Goal: Find specific page/section: Find specific page/section

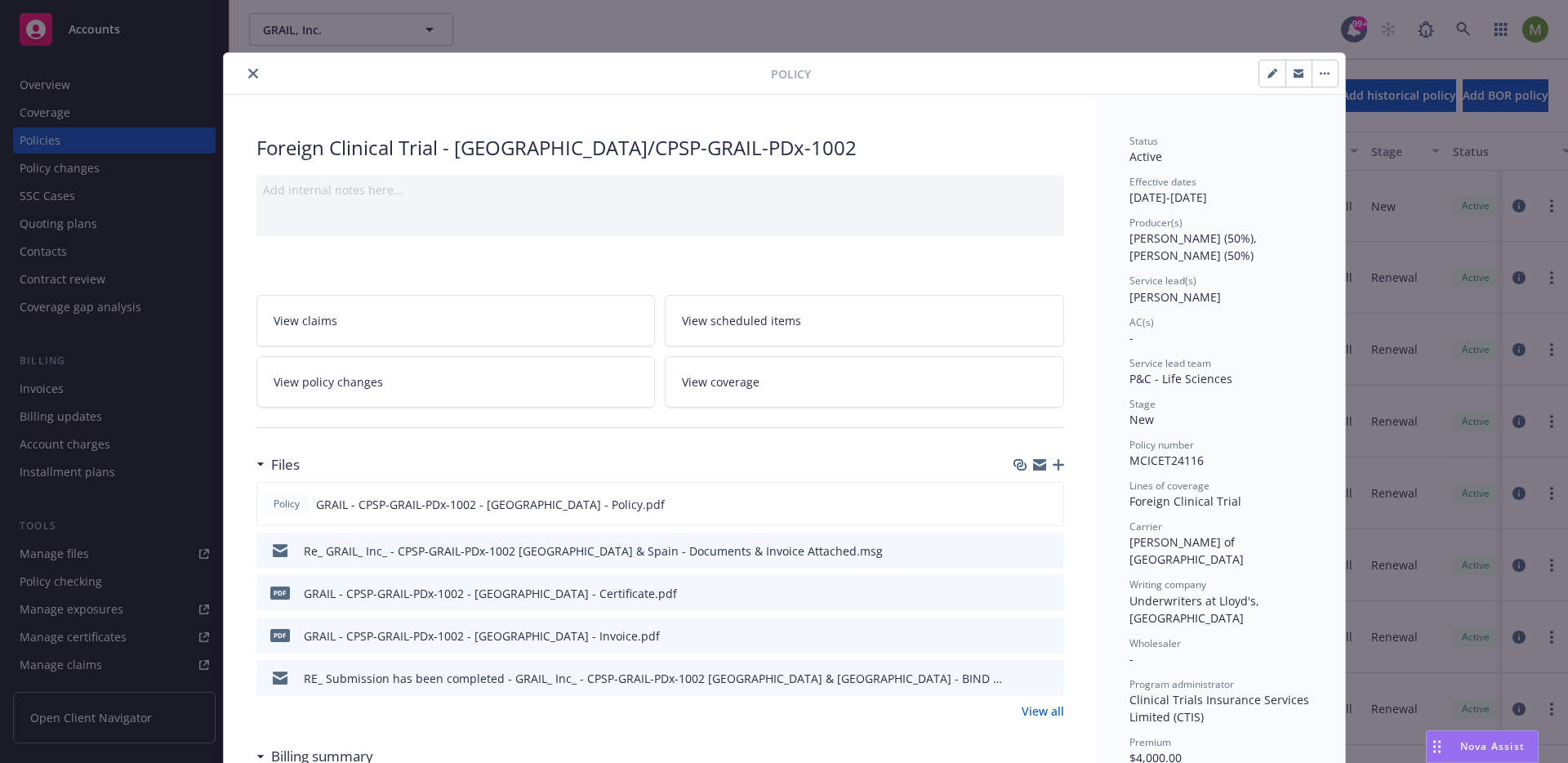
click at [250, 69] on icon "close" at bounding box center [253, 73] width 10 height 10
